Goal: Task Accomplishment & Management: Manage account settings

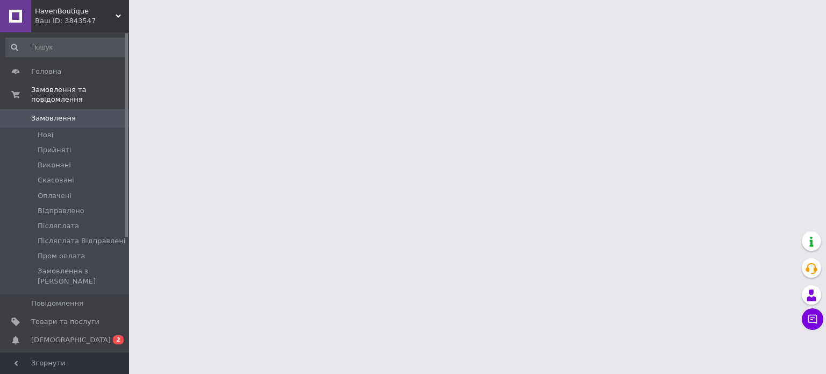
click at [742, 27] on html "HavenBoutique Ваш ID: 3843547 Сайт HavenBoutique Кабінет покупця Перевірити ста…" at bounding box center [413, 13] width 826 height 27
click at [42, 335] on span "[DEMOGRAPHIC_DATA]" at bounding box center [71, 340] width 80 height 10
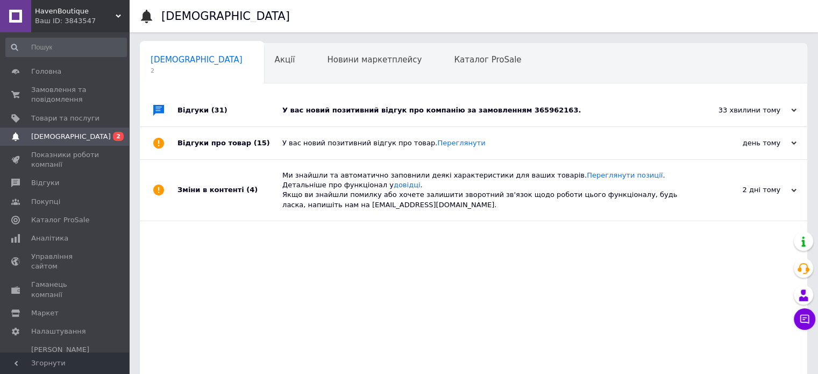
click at [426, 115] on div "У вас новий позитивний відгук про компанію за замовленням 365962163." at bounding box center [485, 110] width 407 height 10
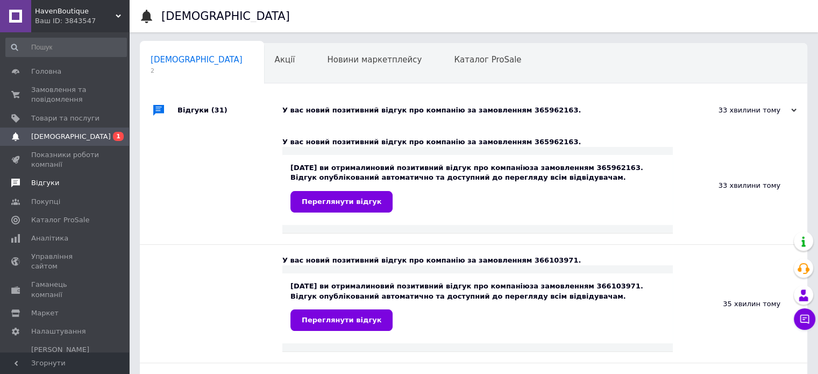
click at [58, 188] on span "Відгуки" at bounding box center [65, 183] width 68 height 10
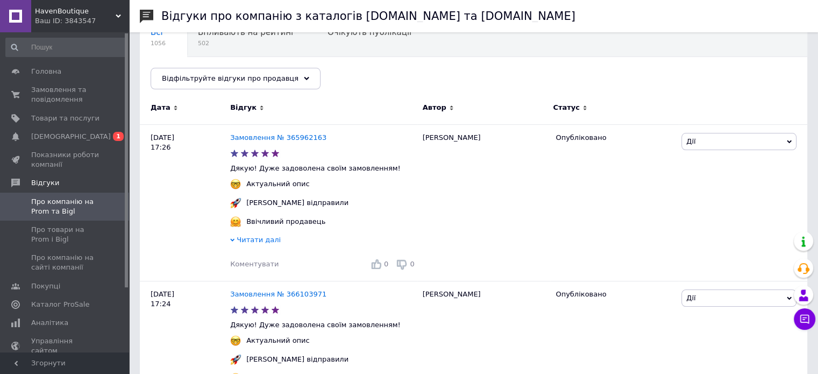
scroll to position [161, 0]
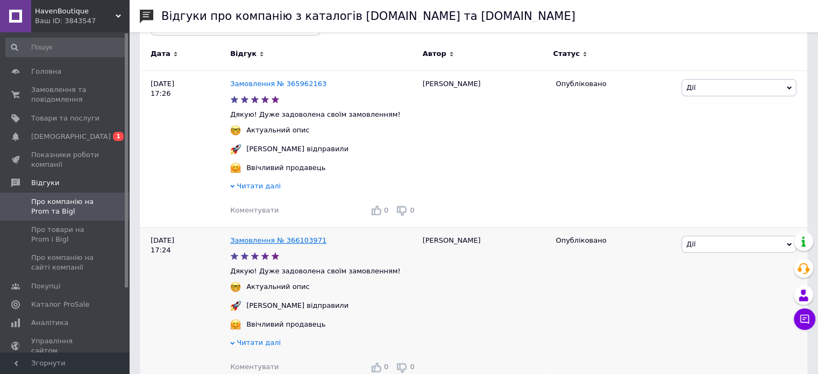
click at [264, 243] on link "Замовлення № 366103971" at bounding box center [278, 240] width 96 height 8
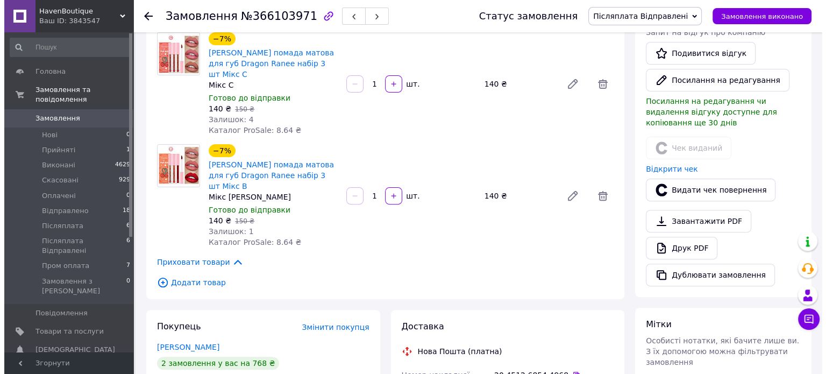
scroll to position [323, 0]
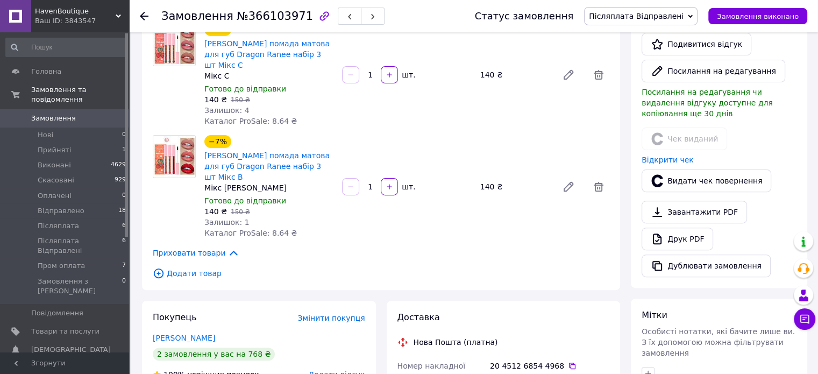
click at [351, 370] on span "Додати відгук" at bounding box center [336, 374] width 56 height 9
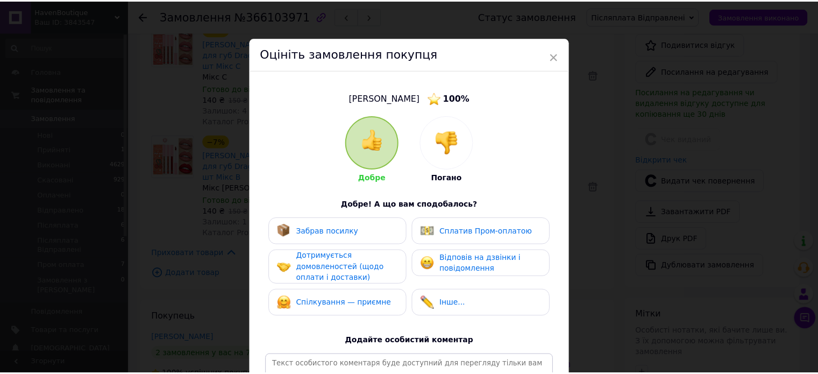
scroll to position [159, 0]
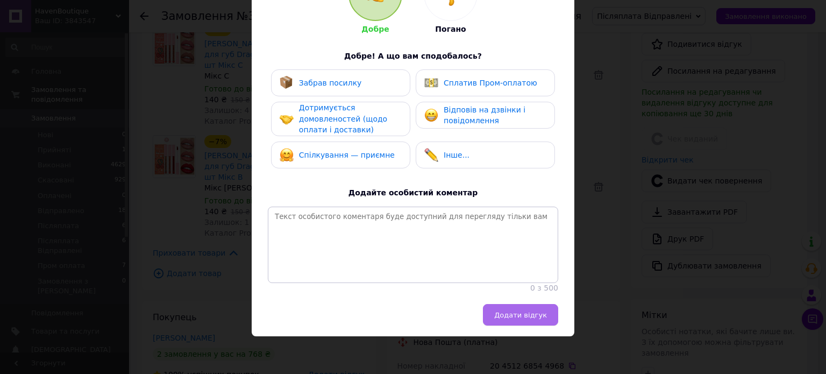
click at [517, 314] on span "Додати відгук" at bounding box center [520, 315] width 53 height 8
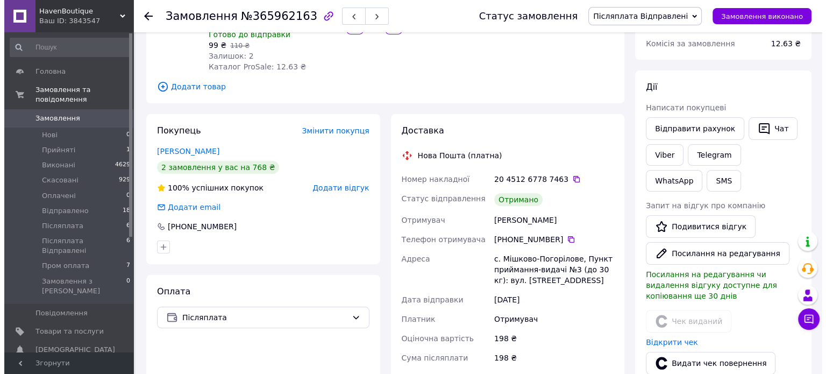
scroll to position [161, 0]
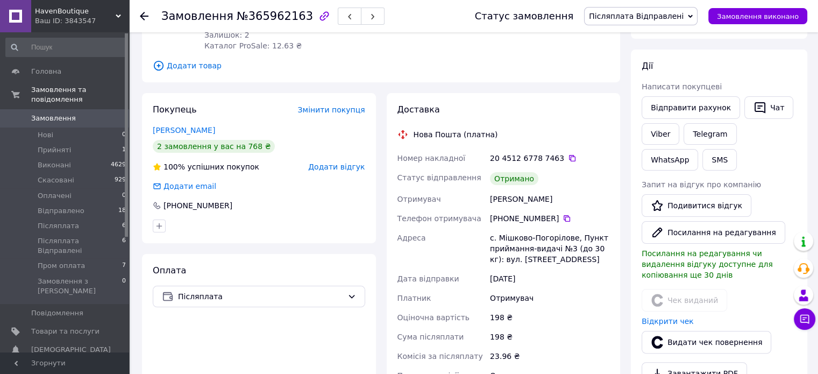
click at [333, 171] on span "Додати відгук" at bounding box center [336, 166] width 56 height 9
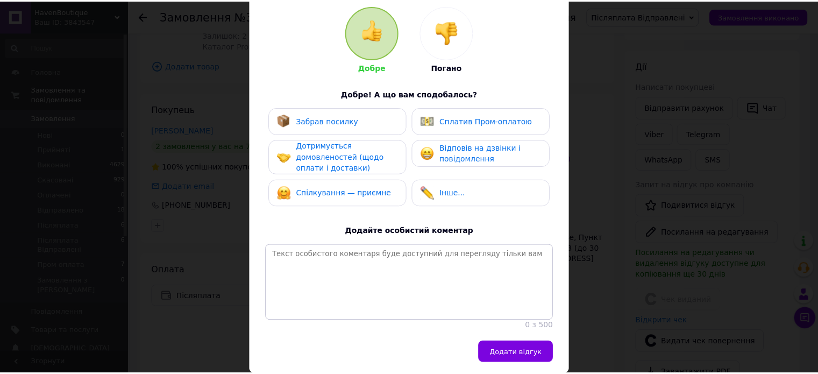
scroll to position [159, 0]
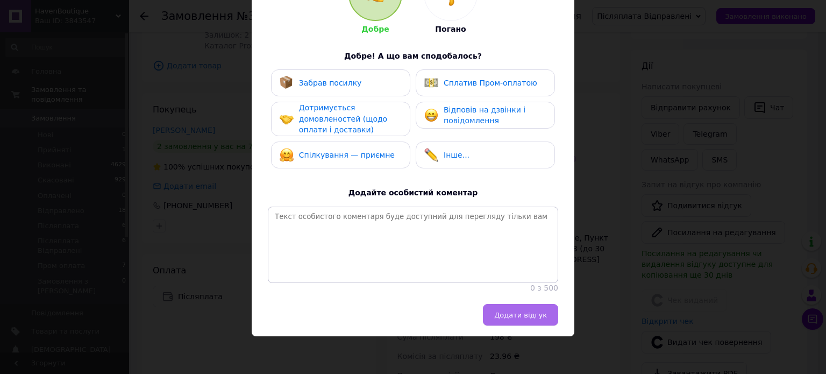
click at [507, 308] on button "Додати відгук" at bounding box center [520, 315] width 75 height 22
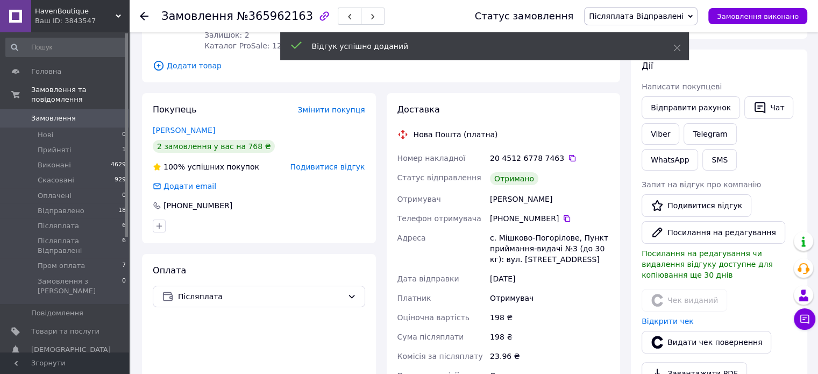
click at [59, 113] on span "Замовлення" at bounding box center [53, 118] width 45 height 10
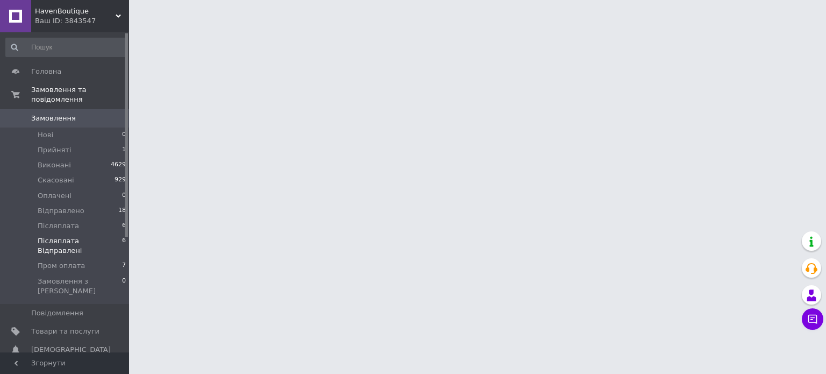
click at [94, 236] on span "Післяплата Відправлені" at bounding box center [80, 245] width 84 height 19
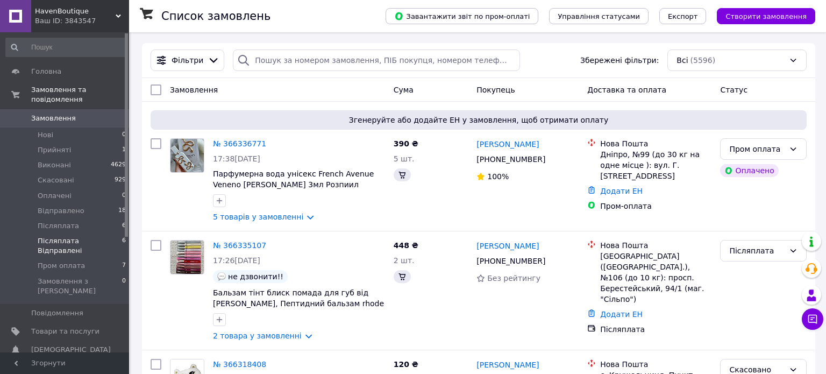
click at [91, 236] on span "Післяплата Відправлені" at bounding box center [80, 245] width 84 height 19
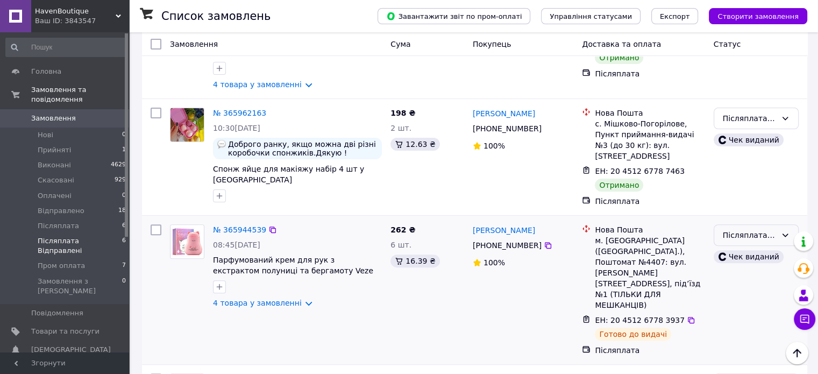
scroll to position [250, 0]
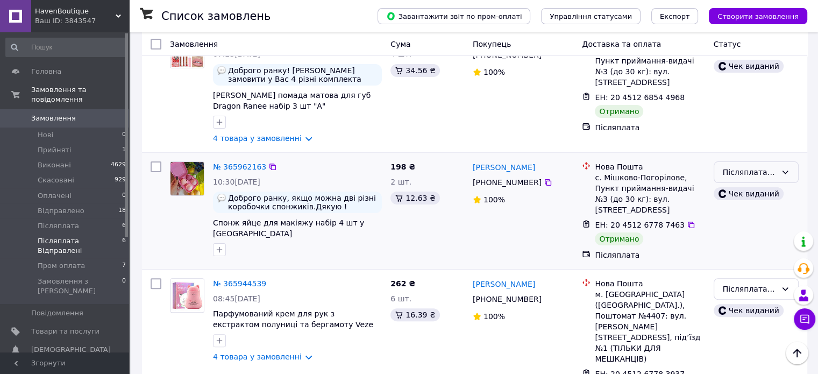
click at [729, 161] on div "Післяплата Відправлені" at bounding box center [756, 172] width 85 height 22
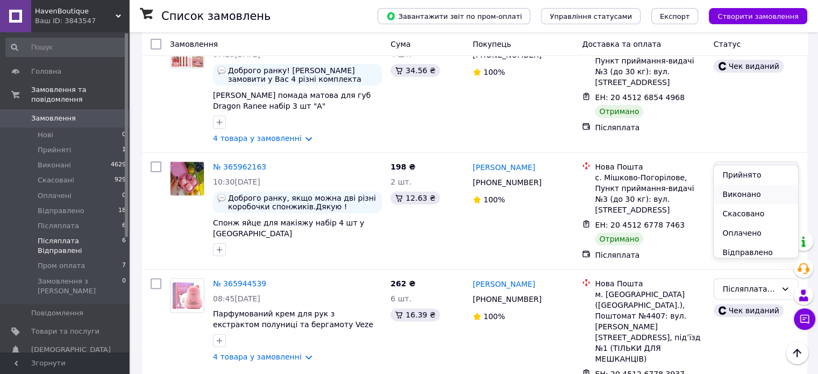
click at [732, 191] on li "Виконано" at bounding box center [756, 194] width 84 height 19
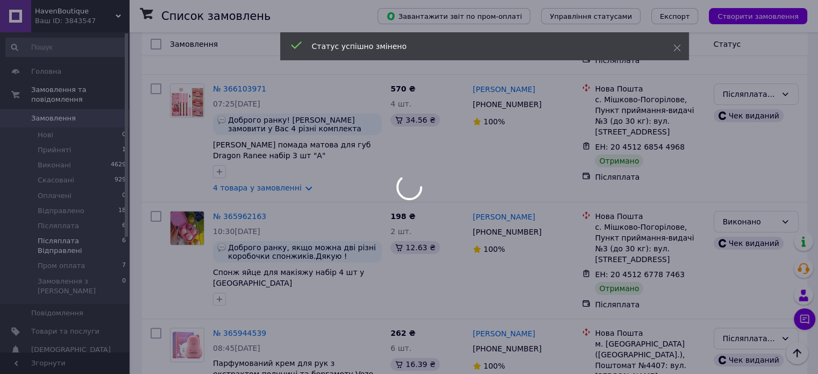
scroll to position [142, 0]
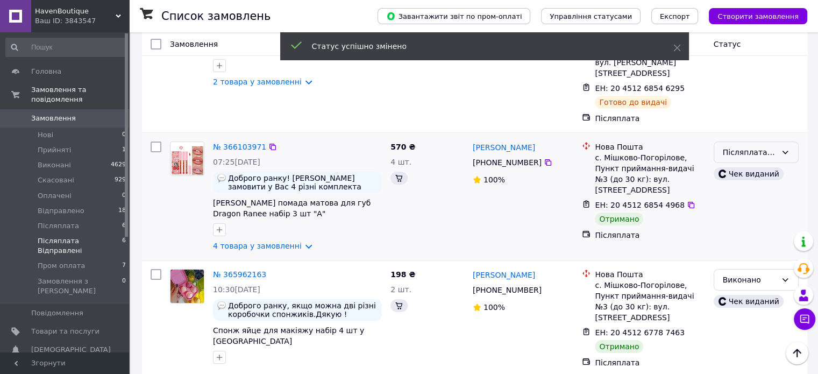
click at [732, 146] on div "Післяплата Відправлені" at bounding box center [750, 152] width 54 height 12
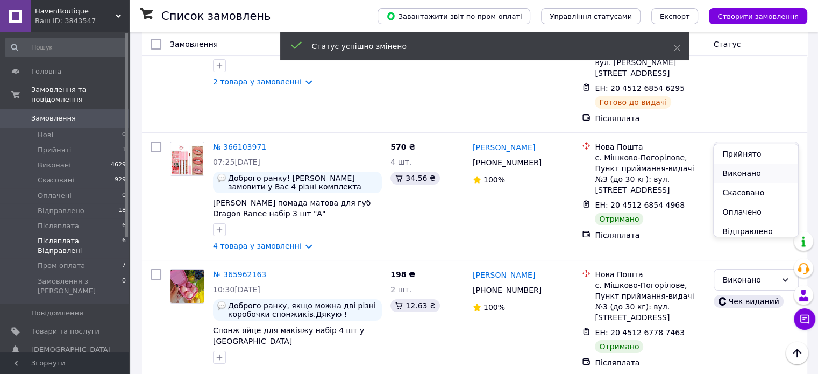
click at [732, 172] on li "Виконано" at bounding box center [756, 173] width 84 height 19
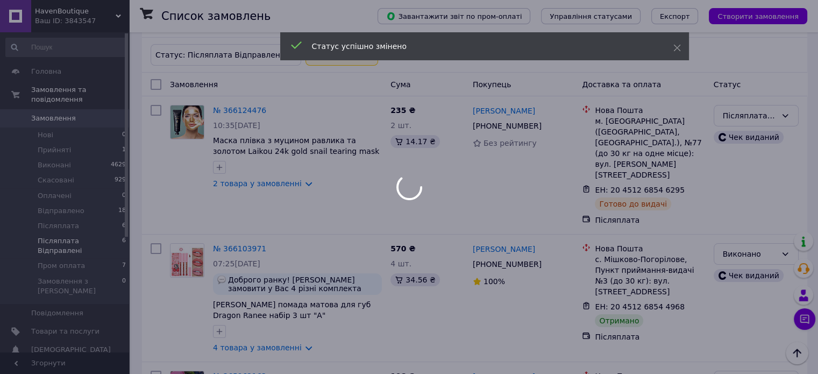
scroll to position [0, 0]
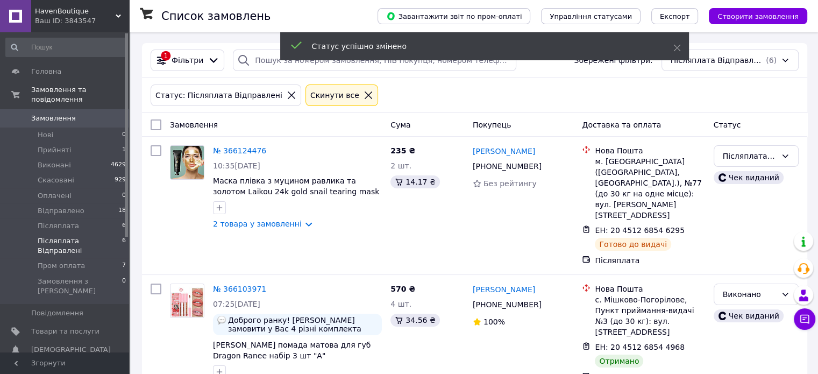
click at [110, 113] on span "0" at bounding box center [115, 118] width 30 height 10
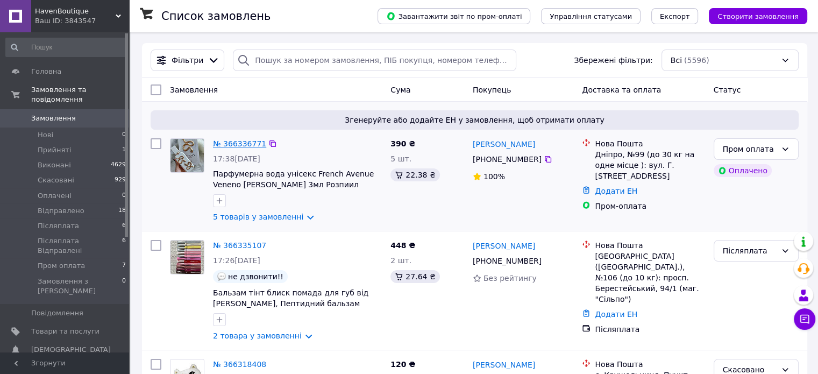
click at [226, 140] on link "№ 366336771" at bounding box center [239, 143] width 53 height 9
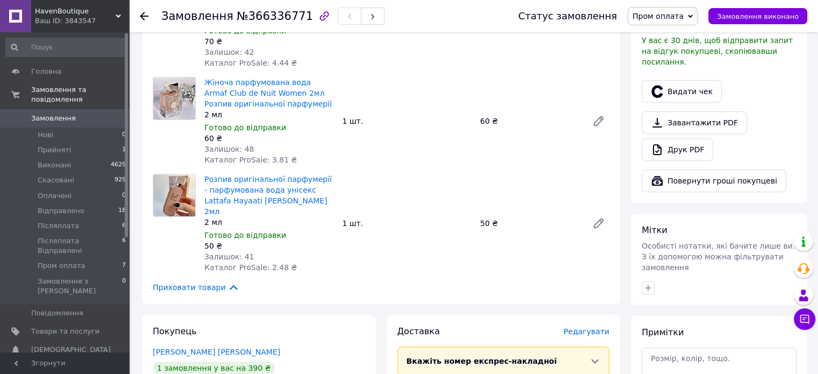
scroll to position [484, 0]
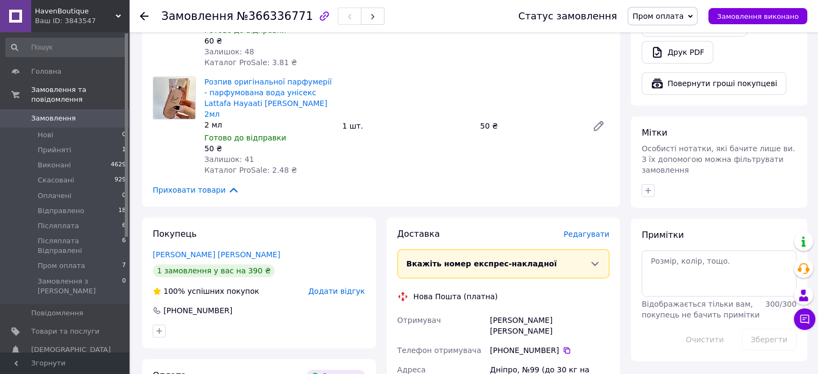
click at [93, 113] on span "Замовлення" at bounding box center [65, 118] width 68 height 10
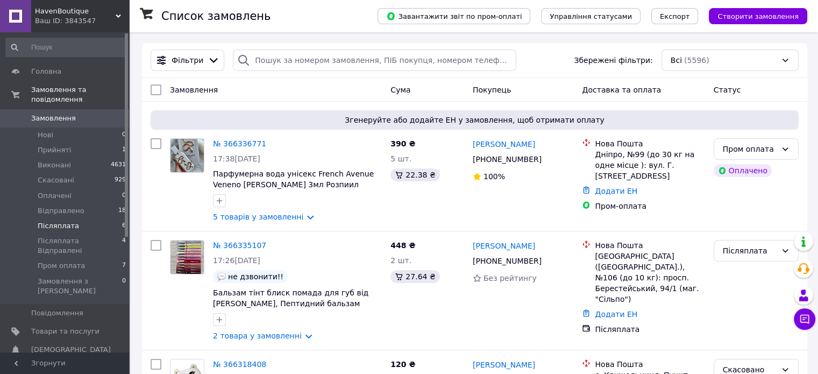
click at [101, 218] on li "Післяплата 6" at bounding box center [66, 225] width 132 height 15
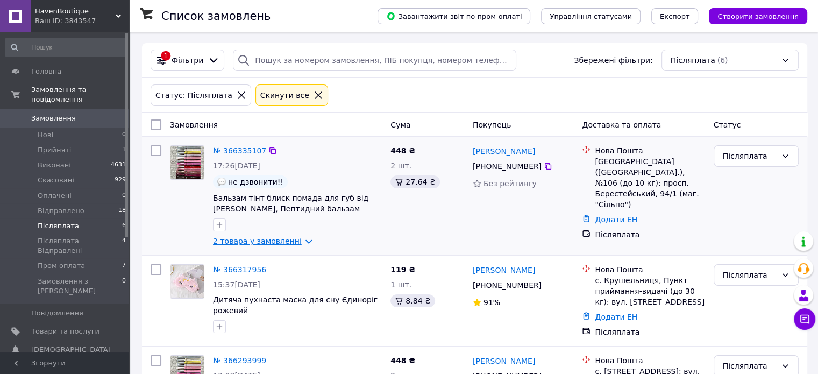
click at [264, 238] on link "2 товара у замовленні" at bounding box center [257, 241] width 89 height 9
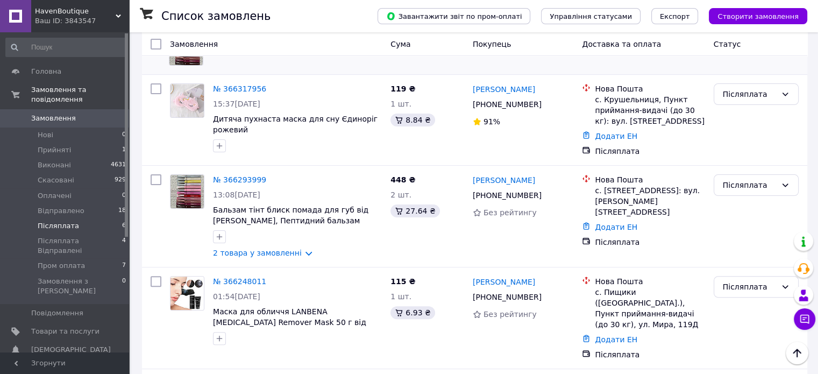
scroll to position [269, 0]
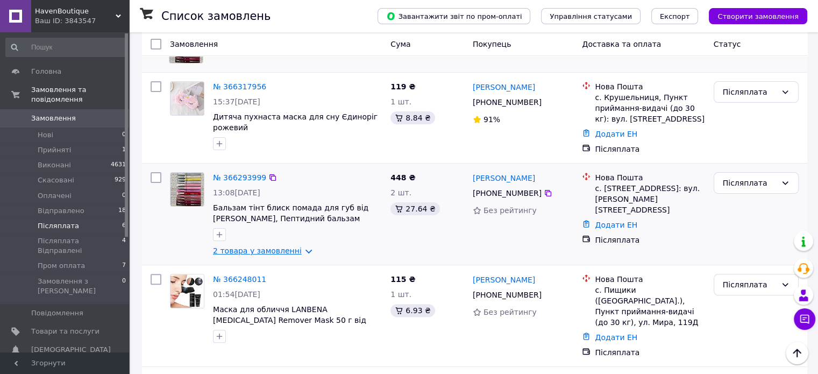
click at [279, 251] on link "2 товара у замовленні" at bounding box center [257, 250] width 89 height 9
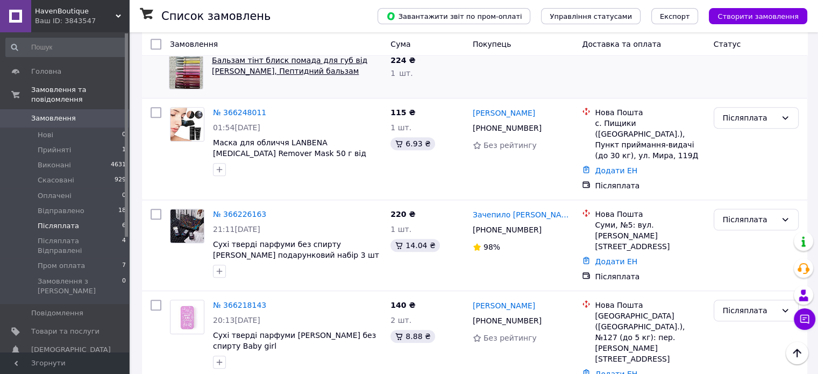
scroll to position [523, 0]
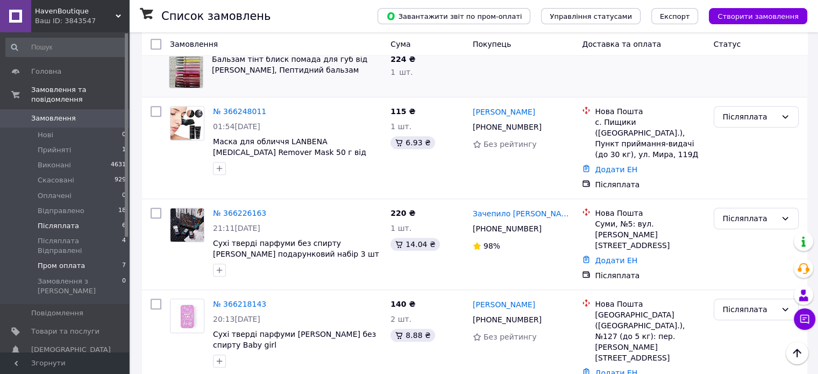
click at [103, 258] on li "Пром оплата 7" at bounding box center [66, 265] width 132 height 15
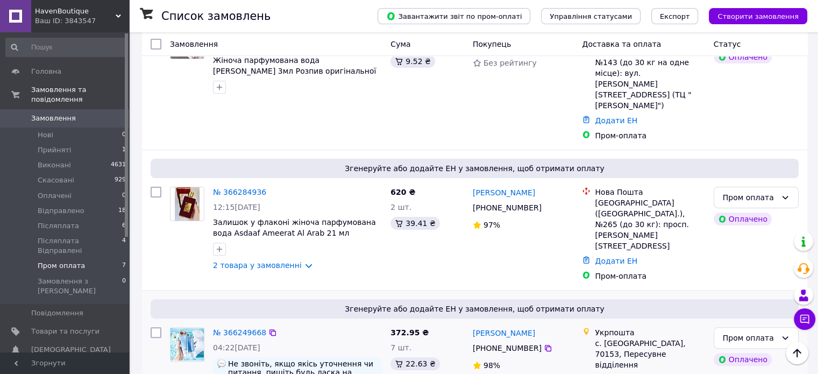
scroll to position [269, 0]
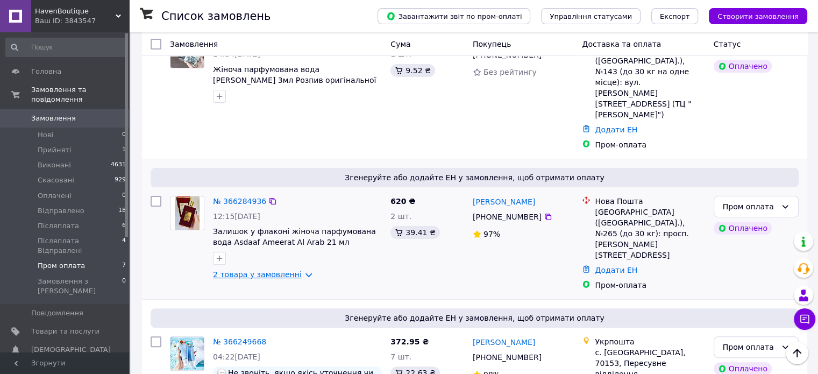
click at [260, 270] on link "2 товара у замовленні" at bounding box center [257, 274] width 89 height 9
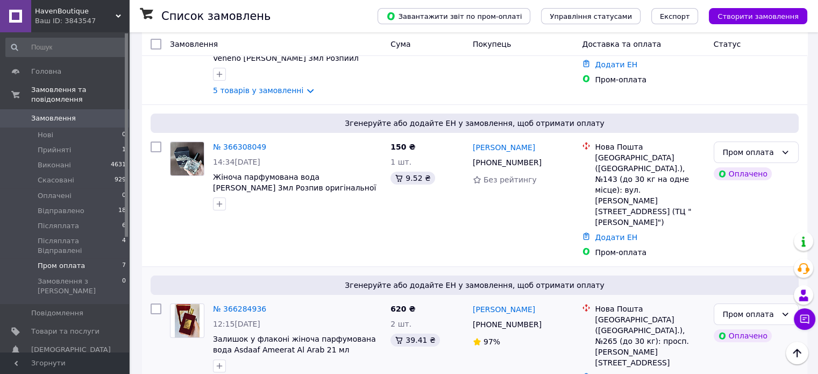
scroll to position [0, 0]
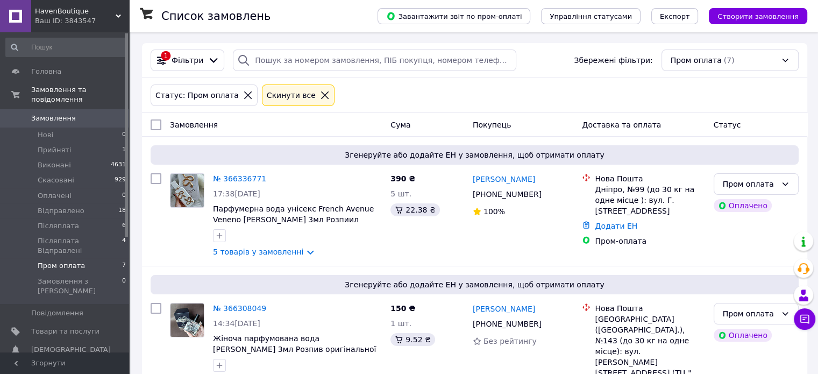
click at [100, 113] on span "0" at bounding box center [115, 118] width 30 height 10
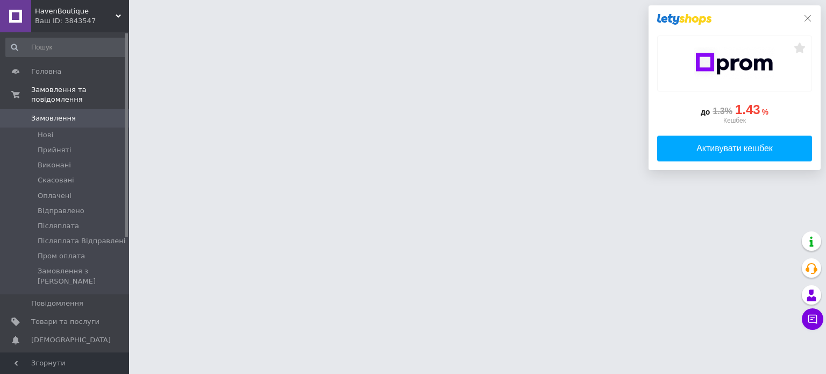
click at [807, 19] on icon at bounding box center [808, 18] width 6 height 6
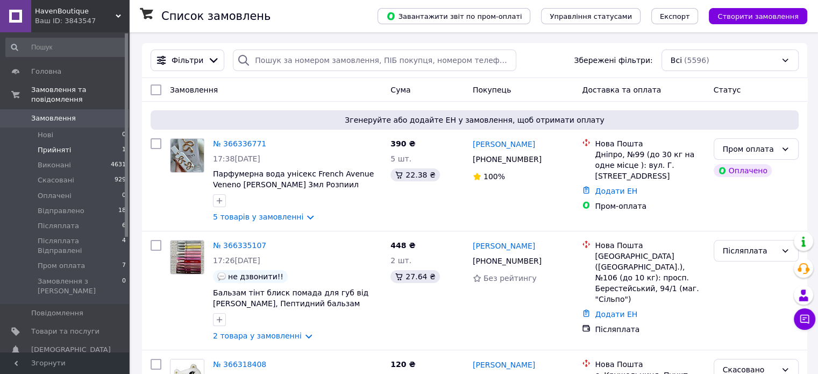
click at [93, 144] on li "Прийняті 1" at bounding box center [66, 150] width 132 height 15
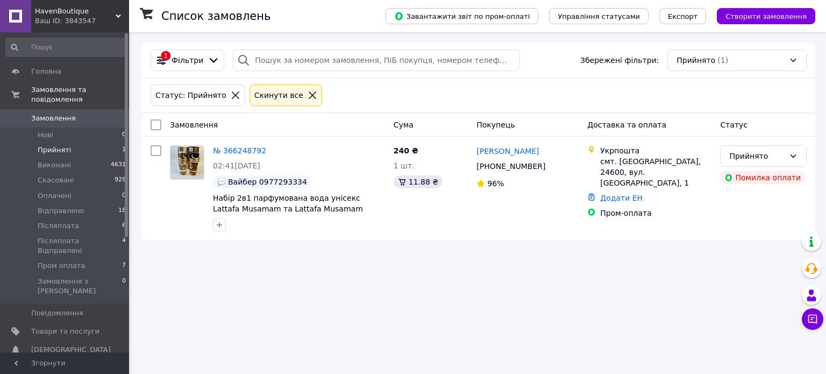
click at [231, 94] on icon at bounding box center [236, 95] width 10 height 10
